Goal: Transaction & Acquisition: Purchase product/service

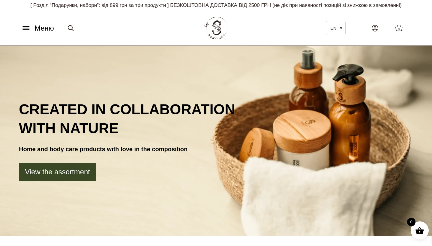
click at [28, 30] on icon at bounding box center [26, 30] width 6 height 0
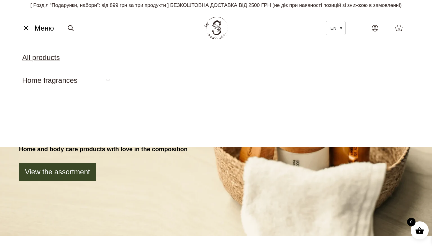
click at [45, 59] on link "All products" at bounding box center [40, 57] width 37 height 8
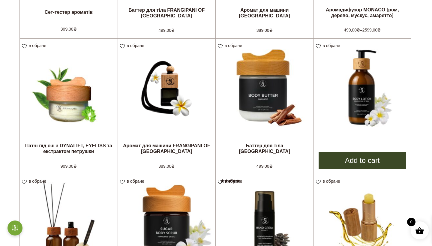
scroll to position [204, 0]
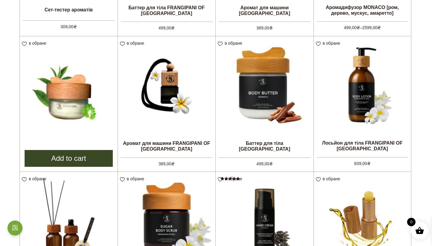
click at [70, 94] on img at bounding box center [69, 85] width 98 height 98
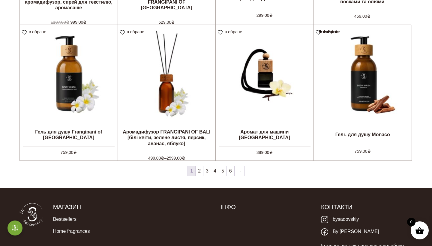
scroll to position [495, 0]
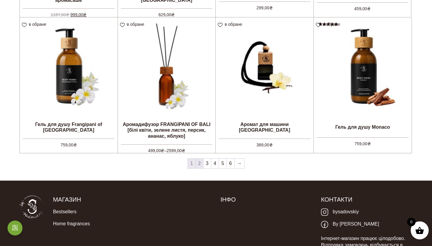
click at [200, 163] on link "2" at bounding box center [199, 164] width 7 height 10
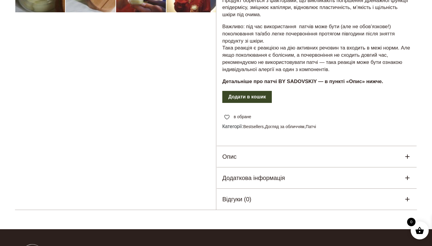
scroll to position [244, 0]
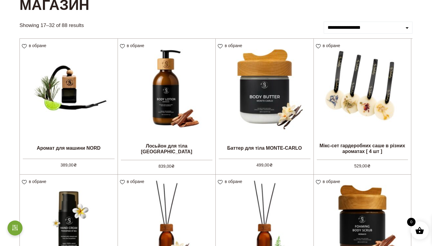
scroll to position [66, 0]
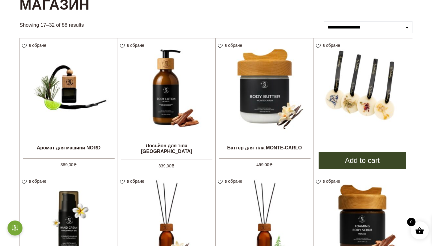
click at [359, 158] on link "Add to cart" at bounding box center [363, 160] width 88 height 17
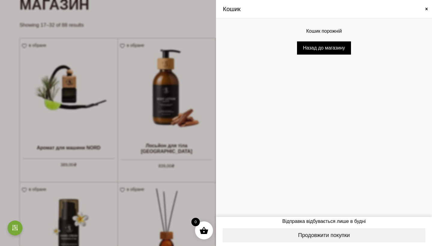
click at [425, 9] on span at bounding box center [426, 9] width 5 height 5
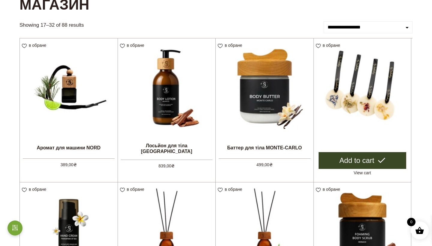
click at [361, 161] on link "Add to cart" at bounding box center [363, 160] width 88 height 17
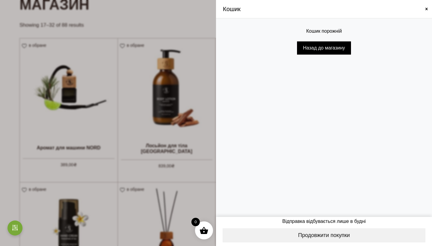
click at [327, 223] on span "Відправка відбувається лише в будні" at bounding box center [324, 220] width 204 height 7
click at [426, 9] on span at bounding box center [426, 9] width 5 height 5
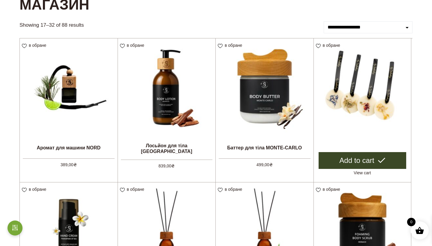
click at [348, 158] on link "Add to cart" at bounding box center [363, 160] width 88 height 17
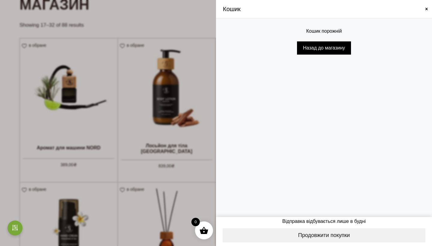
drag, startPoint x: 337, startPoint y: 0, endPoint x: 333, endPoint y: 147, distance: 146.4
click at [332, 146] on div "Кошик порожній Назад до магазину" at bounding box center [324, 118] width 216 height 198
click at [326, 33] on span "Кошик порожній" at bounding box center [324, 31] width 36 height 7
click at [427, 10] on span at bounding box center [426, 9] width 5 height 5
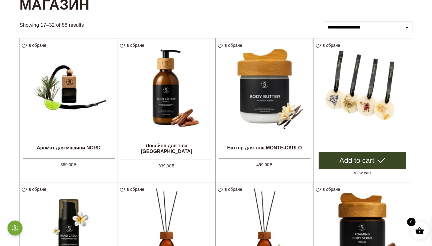
click at [355, 160] on link "Add to cart" at bounding box center [363, 160] width 88 height 17
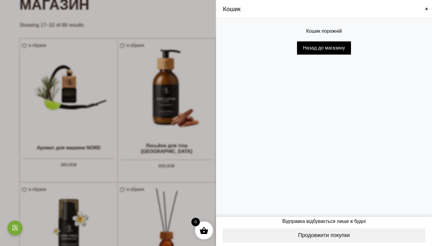
click at [176, 185] on span at bounding box center [216, 123] width 432 height 246
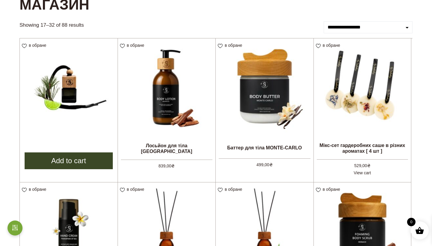
click at [76, 161] on link "Add to cart" at bounding box center [69, 160] width 88 height 17
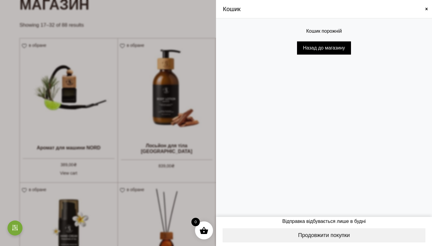
click at [427, 8] on span at bounding box center [426, 9] width 5 height 5
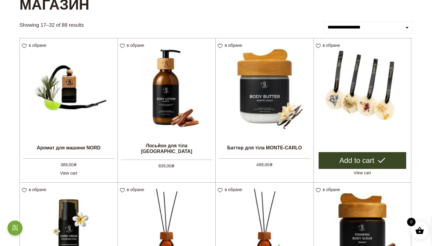
click at [352, 162] on link "Add to cart" at bounding box center [363, 160] width 88 height 17
